Goal: Information Seeking & Learning: Learn about a topic

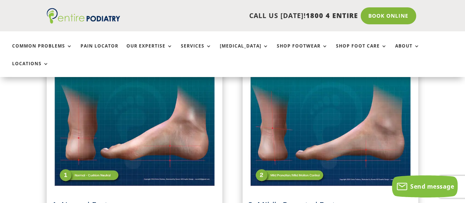
scroll to position [247, 0]
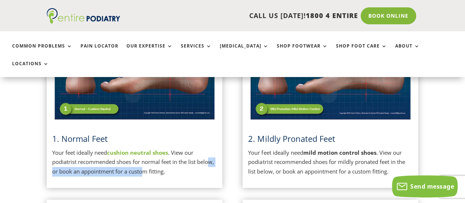
drag, startPoint x: 210, startPoint y: 142, endPoint x: 142, endPoint y: 150, distance: 69.0
click at [142, 150] on p "Your feet ideally need cushion neutral shoes . View our podiatrist recommended …" at bounding box center [134, 162] width 165 height 28
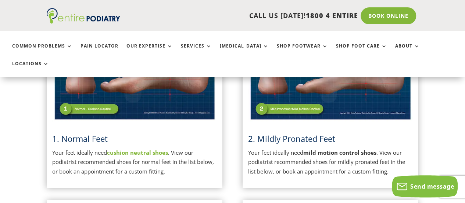
click at [149, 148] on p "Your feet ideally need cushion neutral shoes . View our podiatrist recommended …" at bounding box center [134, 162] width 165 height 28
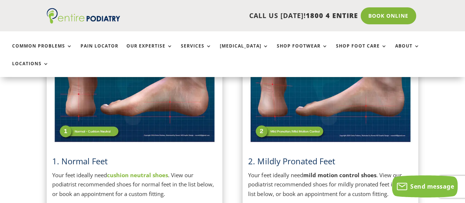
scroll to position [219, 0]
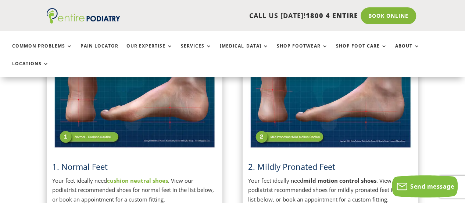
click at [213, 135] on div "1. Normal Feet Your feet ideally need cushion neutral shoes . View our podiatri…" at bounding box center [134, 118] width 165 height 170
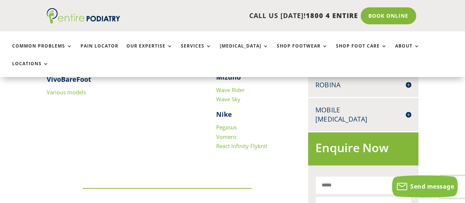
scroll to position [358, 0]
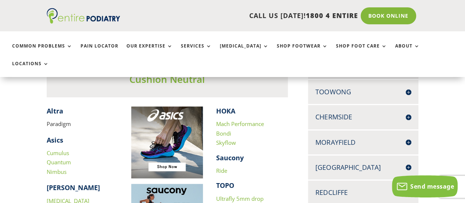
scroll to position [230, 0]
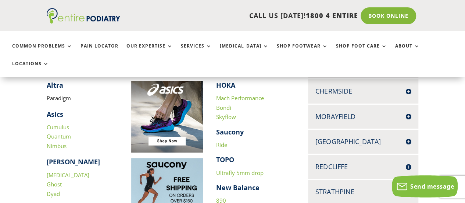
click at [60, 142] on link "Nimbus" at bounding box center [57, 145] width 20 height 7
